Goal: Information Seeking & Learning: Learn about a topic

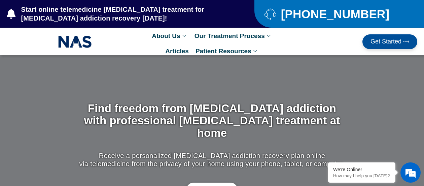
click at [384, 45] on span "Get Started" at bounding box center [386, 41] width 31 height 7
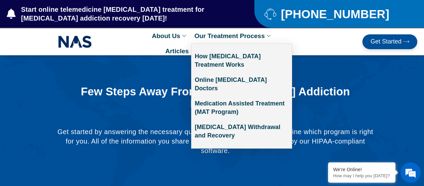
click at [267, 36] on icon at bounding box center [269, 36] width 5 height 4
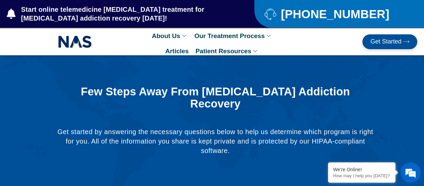
click at [334, 78] on div at bounding box center [212, 122] width 424 height 135
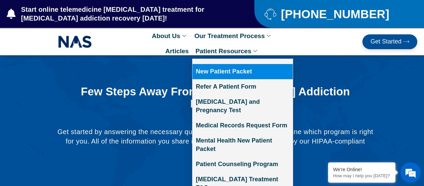
click at [254, 52] on icon at bounding box center [256, 51] width 5 height 4
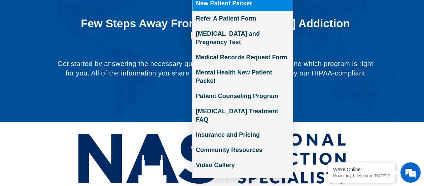
scroll to position [68, 0]
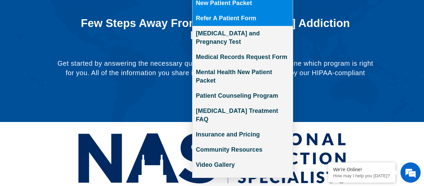
click at [239, 22] on link "Refer A Patient Form" at bounding box center [243, 18] width 100 height 15
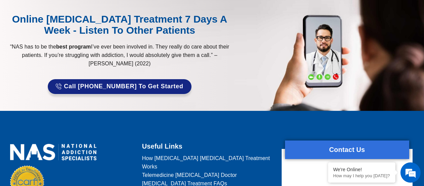
scroll to position [630, 0]
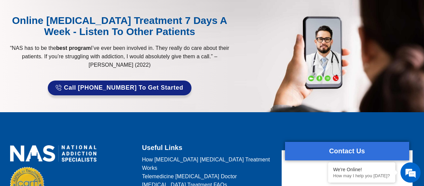
click at [169, 85] on span "Call [PHONE_NUMBER] to Get Started" at bounding box center [124, 88] width 120 height 7
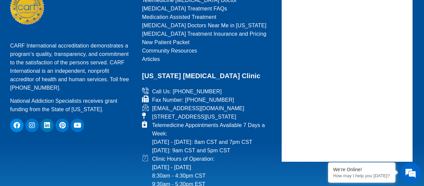
scroll to position [804, 0]
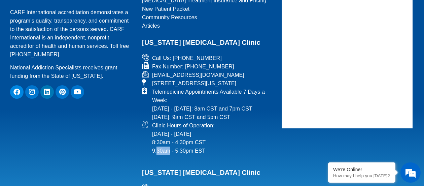
scroll to position [836, 0]
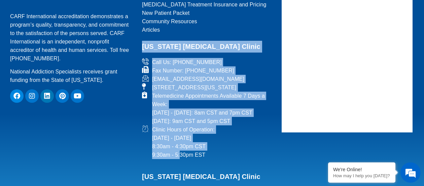
click at [173, 41] on h2 "[US_STATE] [MEDICAL_DATA] Clinic" at bounding box center [207, 47] width 131 height 12
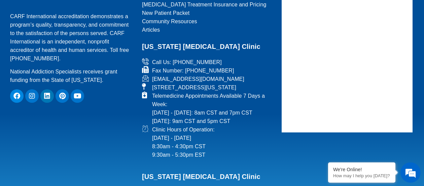
click at [151, 66] on span "Fax Number: [PHONE_NUMBER]" at bounding box center [193, 70] width 84 height 8
click at [168, 41] on h2 "[US_STATE] [MEDICAL_DATA] Clinic" at bounding box center [207, 47] width 131 height 12
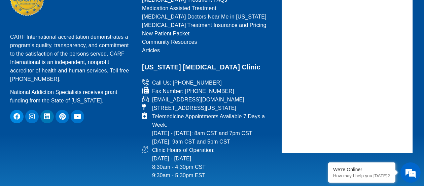
scroll to position [814, 0]
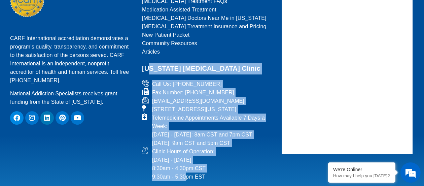
copy div "nnessee Suboxone Clinic Call Us: 866-615-6978 Fax Number: 866-615-6978 info@nat…"
click at [146, 63] on h2 "[US_STATE] [MEDICAL_DATA] Clinic" at bounding box center [207, 69] width 131 height 12
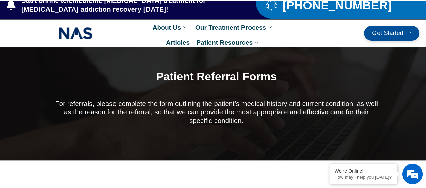
scroll to position [0, 0]
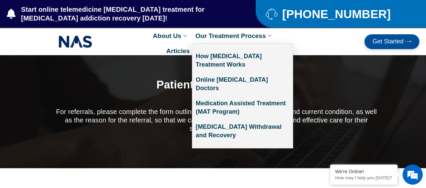
click at [263, 33] on link "Our Treatment Process" at bounding box center [234, 35] width 85 height 15
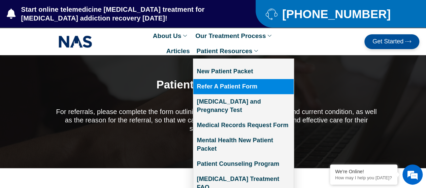
click at [254, 49] on icon at bounding box center [256, 51] width 5 height 4
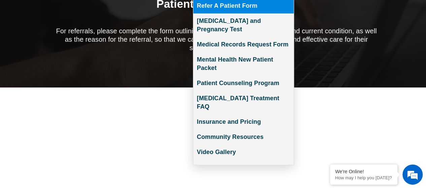
scroll to position [81, 0]
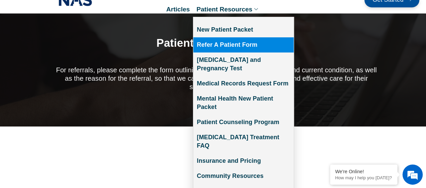
click at [247, 5] on link "Patient Resources" at bounding box center [228, 9] width 70 height 15
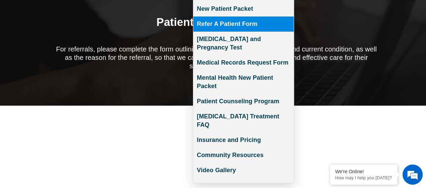
scroll to position [65, 0]
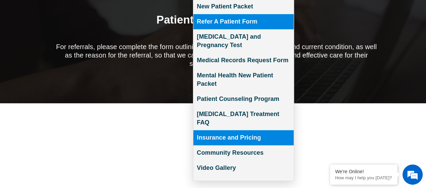
click at [238, 130] on link "Insurance and Pricing" at bounding box center [243, 137] width 100 height 15
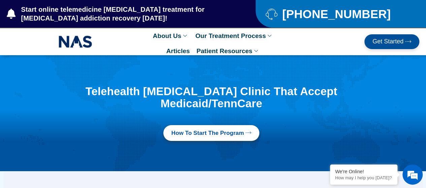
click at [358, 97] on div "Telehealth Suboxone Clinic That Accept Medicaid/TennCare" at bounding box center [211, 101] width 347 height 31
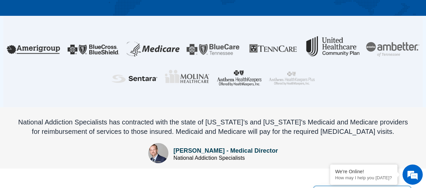
scroll to position [156, 0]
